Goal: Check status: Check status

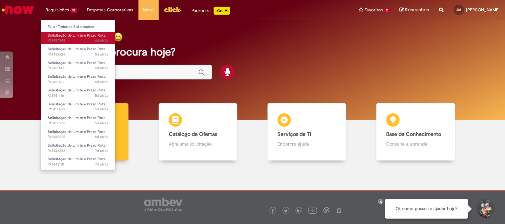
click at [78, 37] on span "Solicitação de Limite e Prazo Rota" at bounding box center [77, 35] width 58 height 5
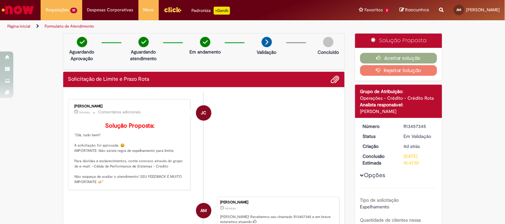
scroll to position [74, 0]
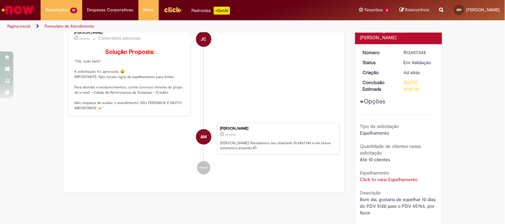
click at [380, 177] on link "Click to view Espelhamento" at bounding box center [389, 180] width 58 height 6
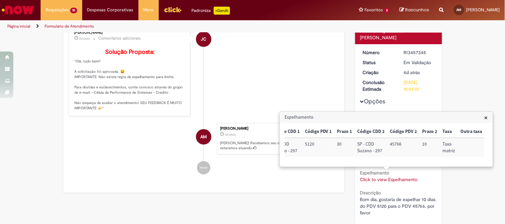
scroll to position [0, 0]
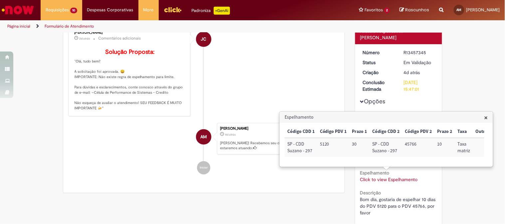
click at [276, 88] on li "JC Jonas Correia 2d atrás 2 dias atrás Comentários adicionais Solução Proposta:…" at bounding box center [203, 70] width 271 height 91
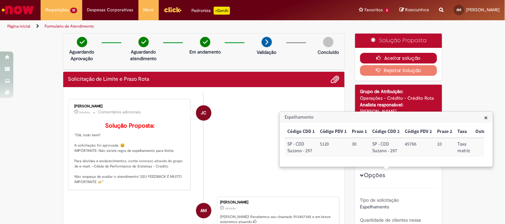
click at [380, 58] on icon "button" at bounding box center [380, 58] width 8 height 5
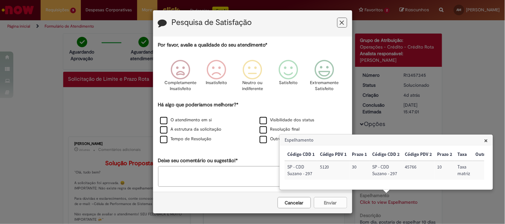
click at [486, 140] on span "×" at bounding box center [486, 140] width 4 height 9
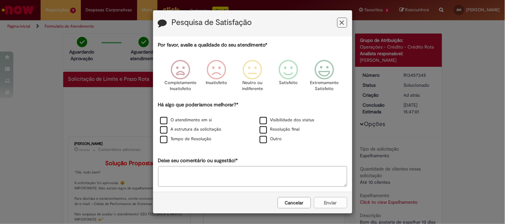
click at [340, 26] on icon "Feedback" at bounding box center [342, 22] width 4 height 7
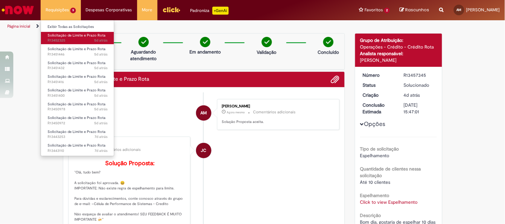
click at [71, 39] on span "5d atrás 5 dias atrás R13452325" at bounding box center [78, 40] width 60 height 5
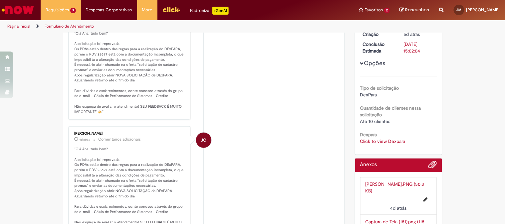
scroll to position [149, 0]
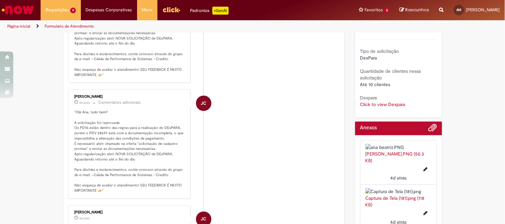
click at [381, 102] on link "Click to view Dexpara" at bounding box center [382, 104] width 45 height 6
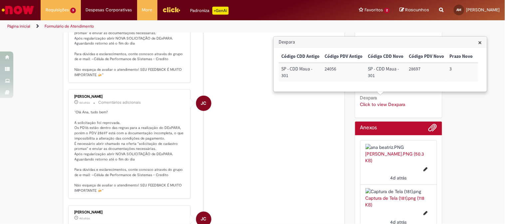
click at [474, 44] on h3 "Dexpara" at bounding box center [380, 42] width 213 height 11
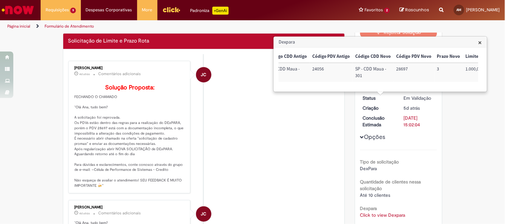
scroll to position [0, 0]
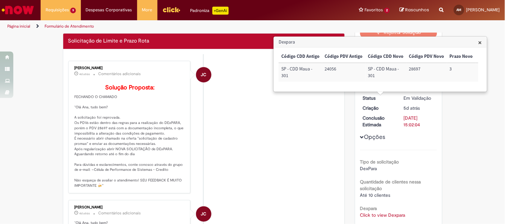
click at [101, 137] on p "Solução Proposta: FECHANDO O CHAMADO "Olá Ana, tudo bem? A solicitação foi repr…" at bounding box center [129, 136] width 111 height 104
copy p "28697"
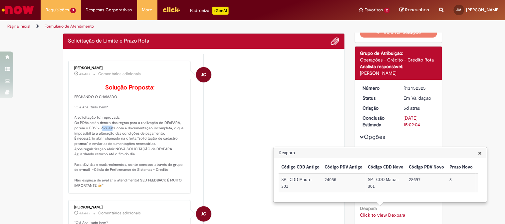
scroll to position [1, 0]
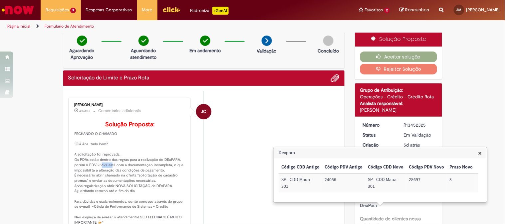
copy p "28697"
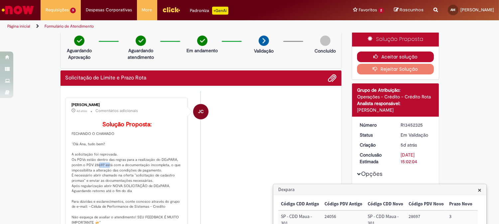
click at [382, 58] on button "Aceitar solução" at bounding box center [395, 57] width 77 height 11
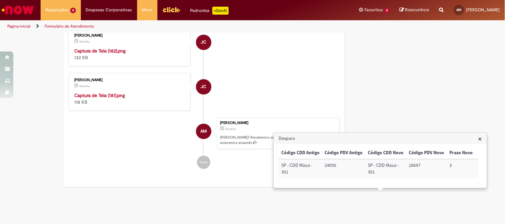
scroll to position [519, 0]
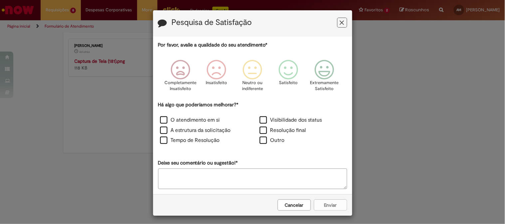
click at [340, 23] on icon "Feedback" at bounding box center [342, 22] width 4 height 7
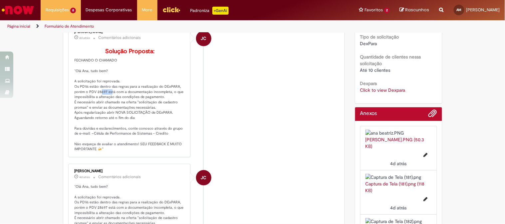
scroll to position [0, 0]
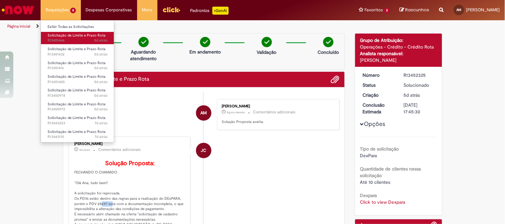
click at [60, 34] on span "Solicitação de Limite e Prazo Rota" at bounding box center [77, 35] width 58 height 5
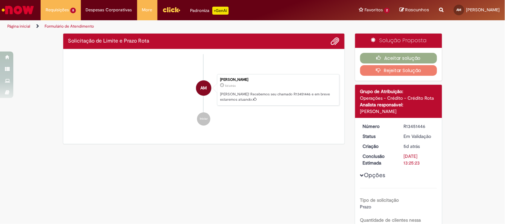
click at [480, 142] on div "Verificar Código de Barras Solicitação de Limite e Prazo Rota Enviar Franciele …" at bounding box center [252, 184] width 505 height 303
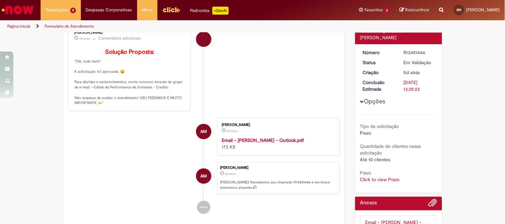
scroll to position [112, 0]
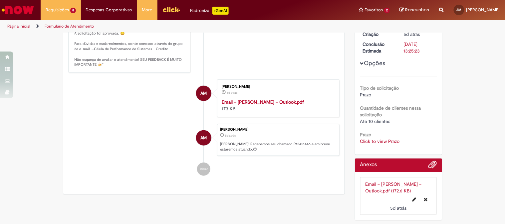
click at [381, 177] on li "Email – ANA BEATRIZ OLIVEIRA MARTINS – Outlook.pdf (172.6 KB) 5d atrás 5 dias a…" at bounding box center [398, 196] width 77 height 38
click at [382, 140] on link "Click to view Prazo" at bounding box center [380, 141] width 40 height 6
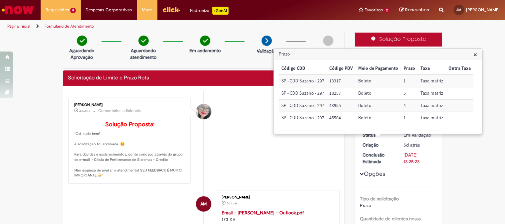
drag, startPoint x: 475, startPoint y: 55, endPoint x: 447, endPoint y: 64, distance: 29.0
click at [475, 55] on span "×" at bounding box center [475, 54] width 4 height 9
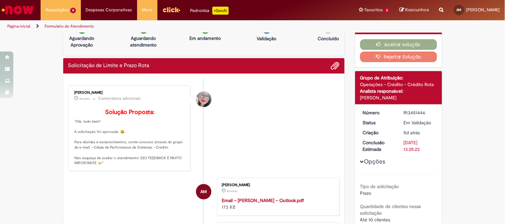
scroll to position [0, 0]
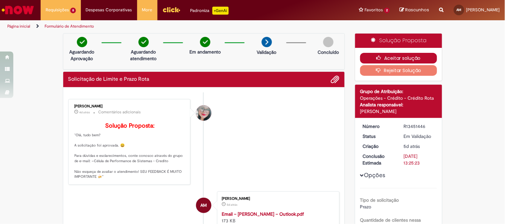
click at [407, 59] on button "Aceitar solução" at bounding box center [398, 58] width 77 height 11
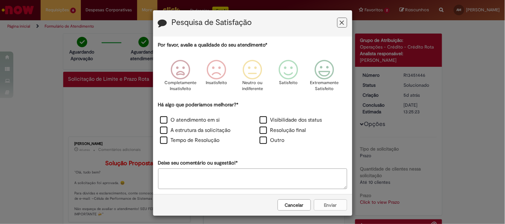
drag, startPoint x: 340, startPoint y: 26, endPoint x: 262, endPoint y: 7, distance: 80.1
click at [340, 26] on icon "Feedback" at bounding box center [342, 22] width 4 height 7
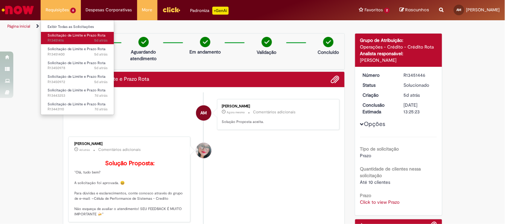
click at [80, 38] on link "Solicitação de Limite e Prazo Rota 5d atrás 5 dias atrás R13451416" at bounding box center [77, 38] width 73 height 12
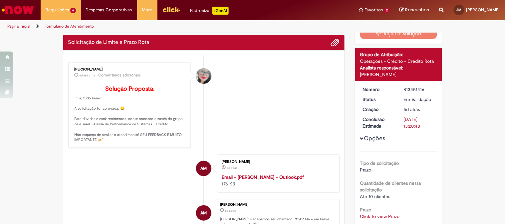
scroll to position [111, 0]
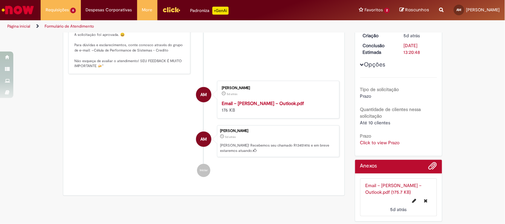
click at [367, 141] on link "Click to view Prazo" at bounding box center [380, 143] width 40 height 6
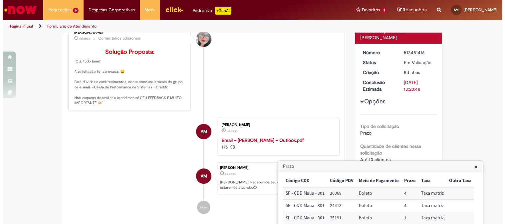
scroll to position [170, 0]
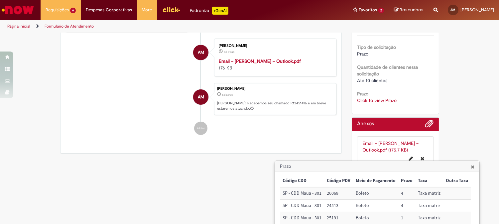
click at [375, 97] on link "Click to view Prazo" at bounding box center [377, 100] width 40 height 6
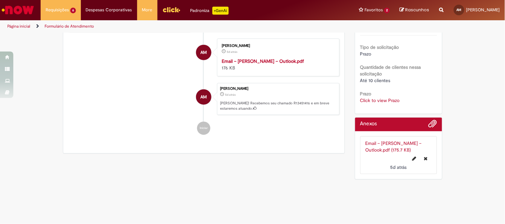
click at [375, 97] on link "Click to view Prazo" at bounding box center [380, 100] width 40 height 6
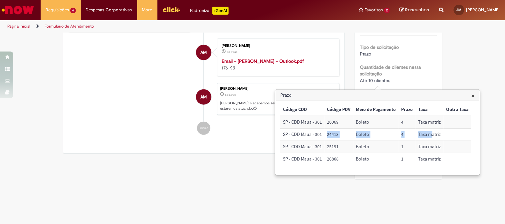
drag, startPoint x: 324, startPoint y: 132, endPoint x: 430, endPoint y: 134, distance: 105.8
click at [430, 134] on tr "SP - CDD Maua - 301 24413 Boleto 4 Taxa matriz" at bounding box center [375, 135] width 191 height 12
click at [468, 77] on div "Verificar Código de Barras Aguardando Aprovação Aguardando atendimento Em andam…" at bounding box center [252, 31] width 505 height 303
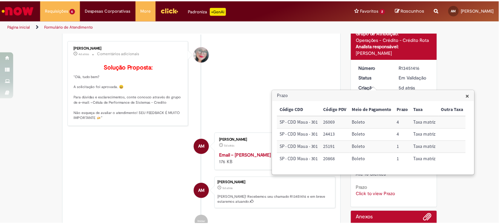
scroll to position [22, 0]
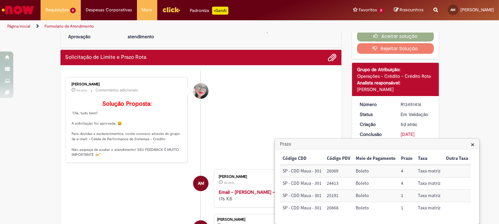
click at [206, 84] on li "Franciele Fernanda Melo dos Santos 4d atrás 4 dias atrás Comentários adicionais…" at bounding box center [201, 120] width 271 height 86
click at [474, 147] on h3 "Prazo" at bounding box center [377, 144] width 204 height 11
click at [471, 145] on span "×" at bounding box center [473, 144] width 4 height 9
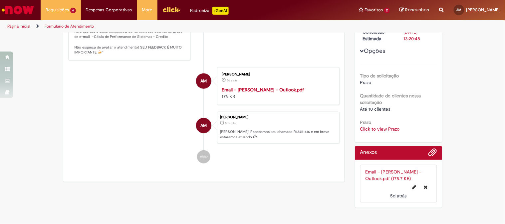
scroll to position [0, 0]
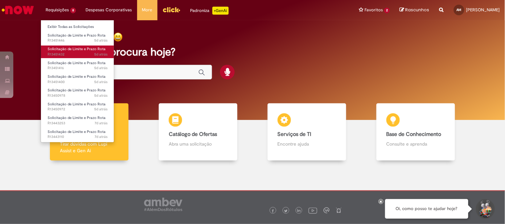
click at [79, 54] on span "5d atrás 5 dias atrás R13451432" at bounding box center [78, 54] width 60 height 5
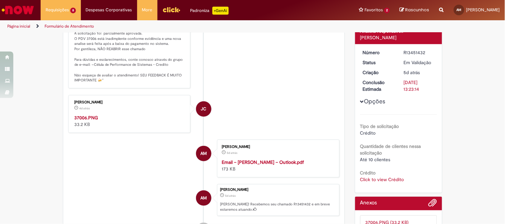
scroll to position [112, 0]
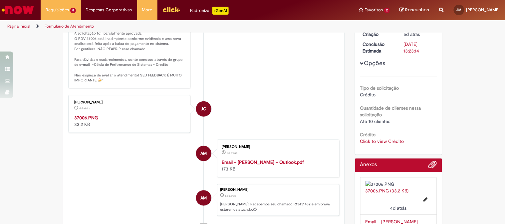
click at [374, 179] on li "37006.PNG (33.2 KB) 4d atrás 4 dias atrás" at bounding box center [398, 196] width 77 height 38
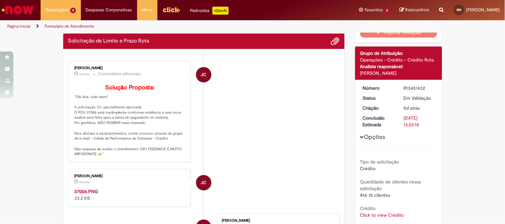
scroll to position [75, 0]
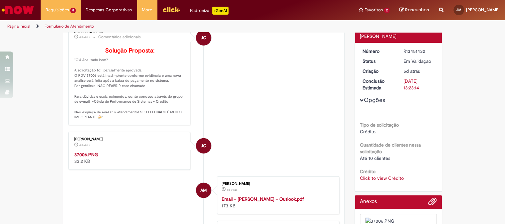
click at [376, 175] on link "Click to view Crédito" at bounding box center [382, 178] width 44 height 6
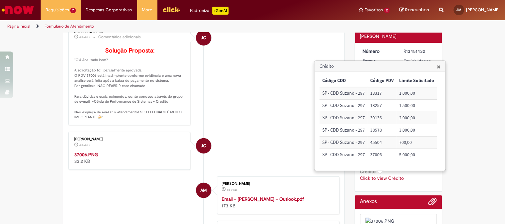
click at [437, 68] on span "×" at bounding box center [439, 66] width 4 height 9
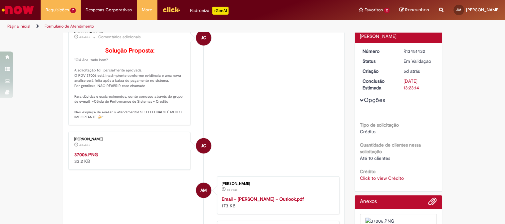
scroll to position [0, 0]
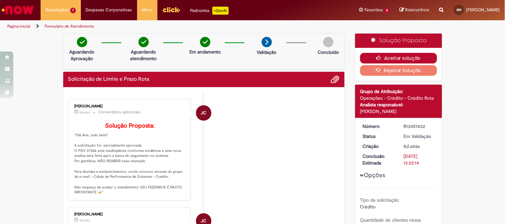
click at [406, 58] on button "Aceitar solução" at bounding box center [398, 58] width 77 height 11
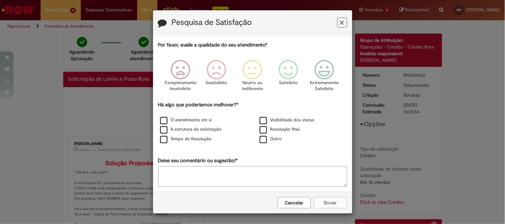
click at [337, 21] on button "Feedback" at bounding box center [342, 23] width 10 height 10
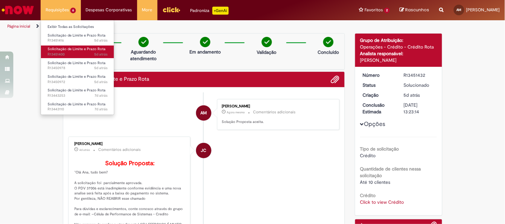
click at [69, 52] on span "5d atrás 5 dias atrás R13451400" at bounding box center [78, 54] width 60 height 5
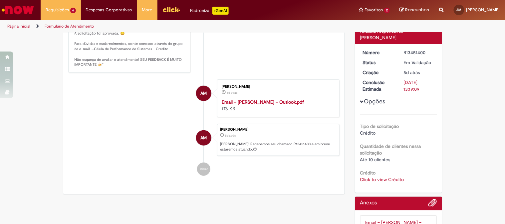
scroll to position [112, 0]
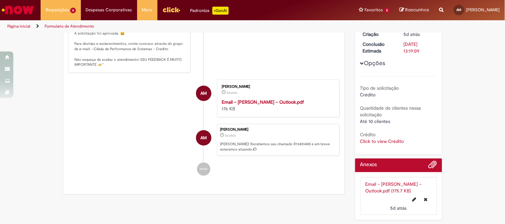
click at [380, 141] on link "Click to view Crédito" at bounding box center [382, 141] width 44 height 6
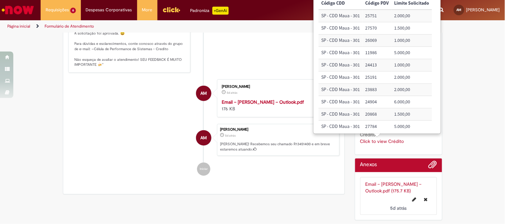
click at [458, 167] on div "Verificar Código de Barras Aguardando Aprovação Aguardando atendimento Em andam…" at bounding box center [252, 72] width 505 height 303
click at [394, 144] on div "Click to view Crédito Click to view Crédito" at bounding box center [398, 141] width 77 height 7
click at [239, 108] on div "[PERSON_NAME] 5d atrás 5 dias atrás Email – [PERSON_NAME] – Outlook.pdf 176 KB" at bounding box center [278, 98] width 118 height 34
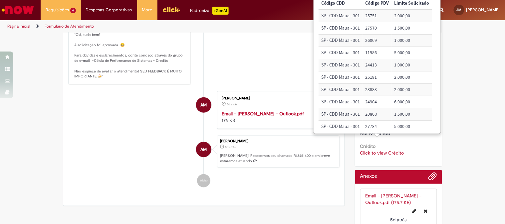
scroll to position [92, 0]
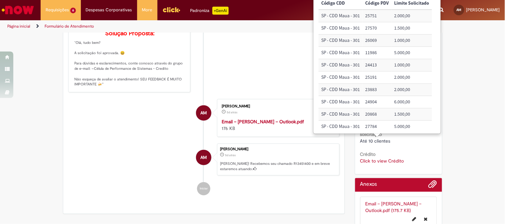
click at [452, 147] on div "Verificar Código de Barras Aguardando Aprovação Aguardando atendimento Em andam…" at bounding box center [252, 92] width 505 height 303
click at [387, 161] on link "Click to view Crédito" at bounding box center [382, 161] width 44 height 6
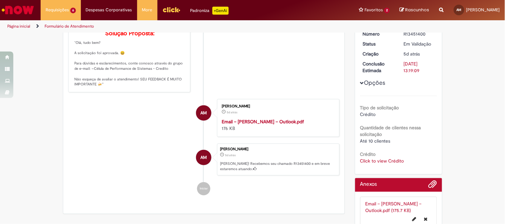
click at [387, 161] on link "Click to view Crédito" at bounding box center [382, 161] width 44 height 6
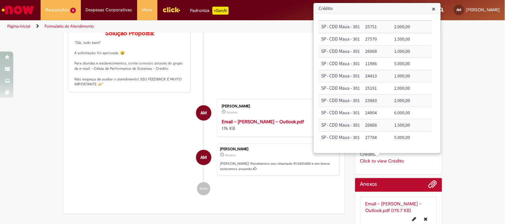
scroll to position [0, 0]
